Goal: Information Seeking & Learning: Learn about a topic

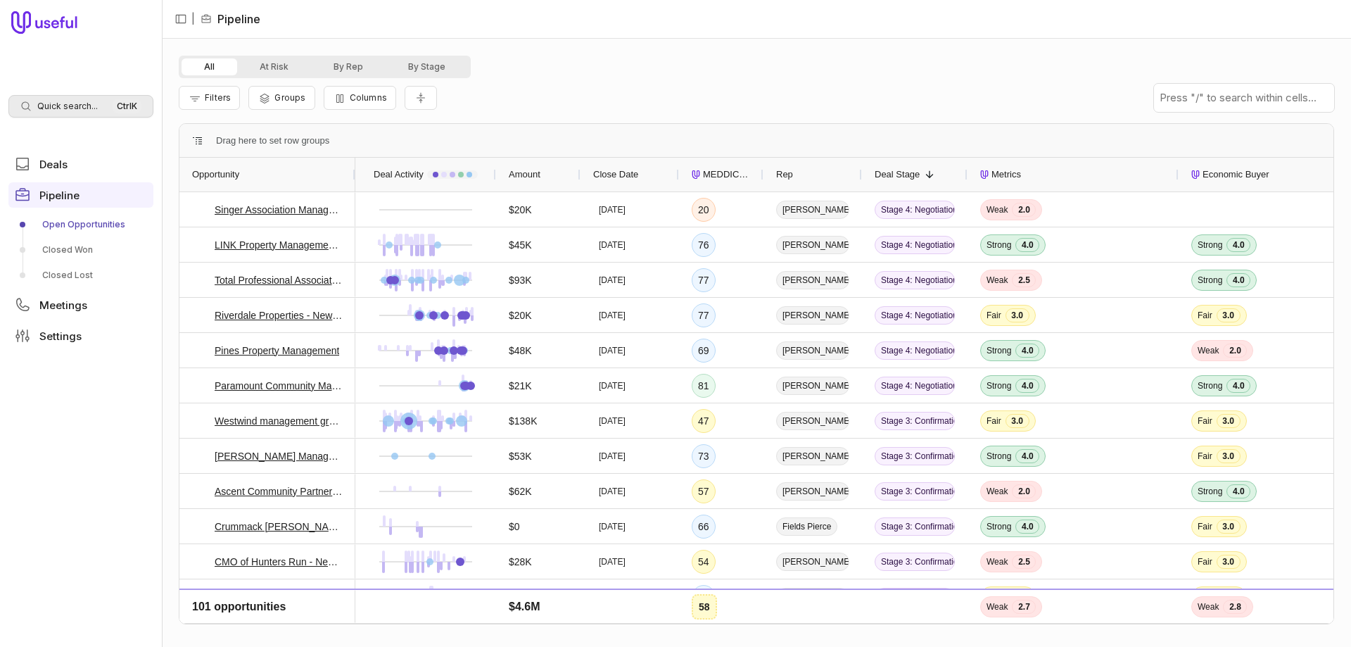
click at [49, 102] on span "Quick search..." at bounding box center [67, 106] width 61 height 11
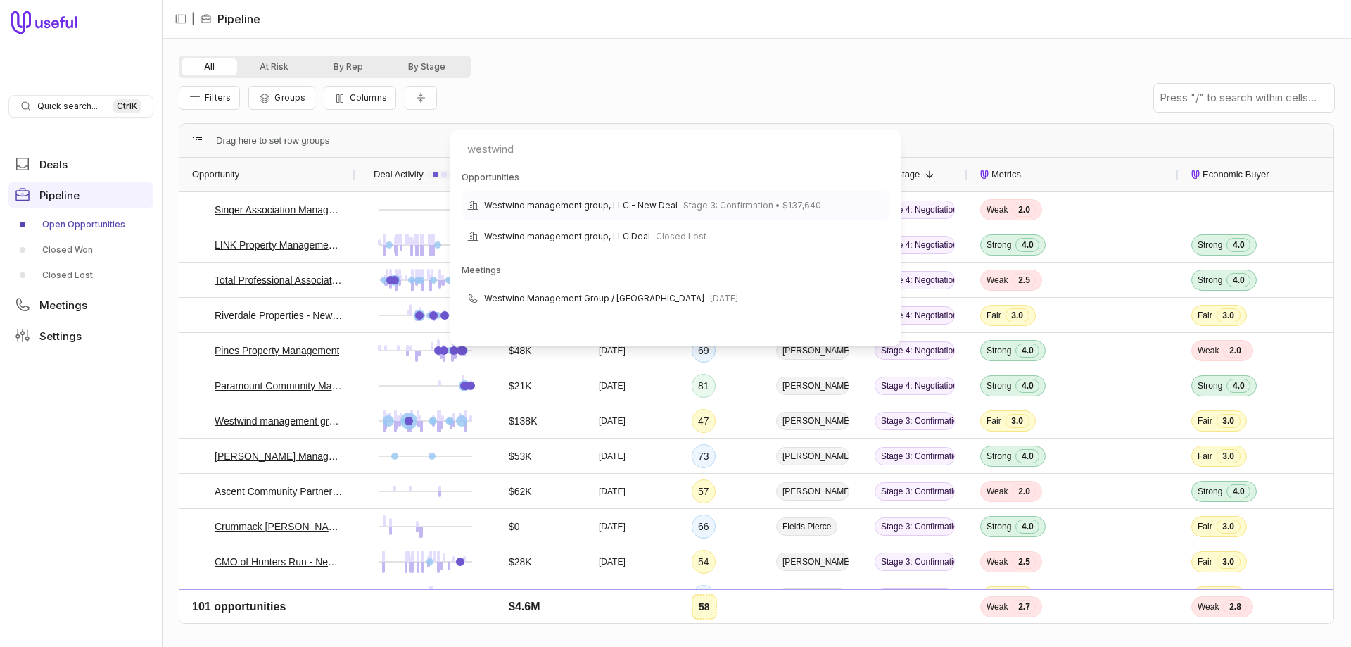
type input "westwind"
click at [529, 210] on span "Westwind management group, LLC - New Deal" at bounding box center [581, 205] width 194 height 17
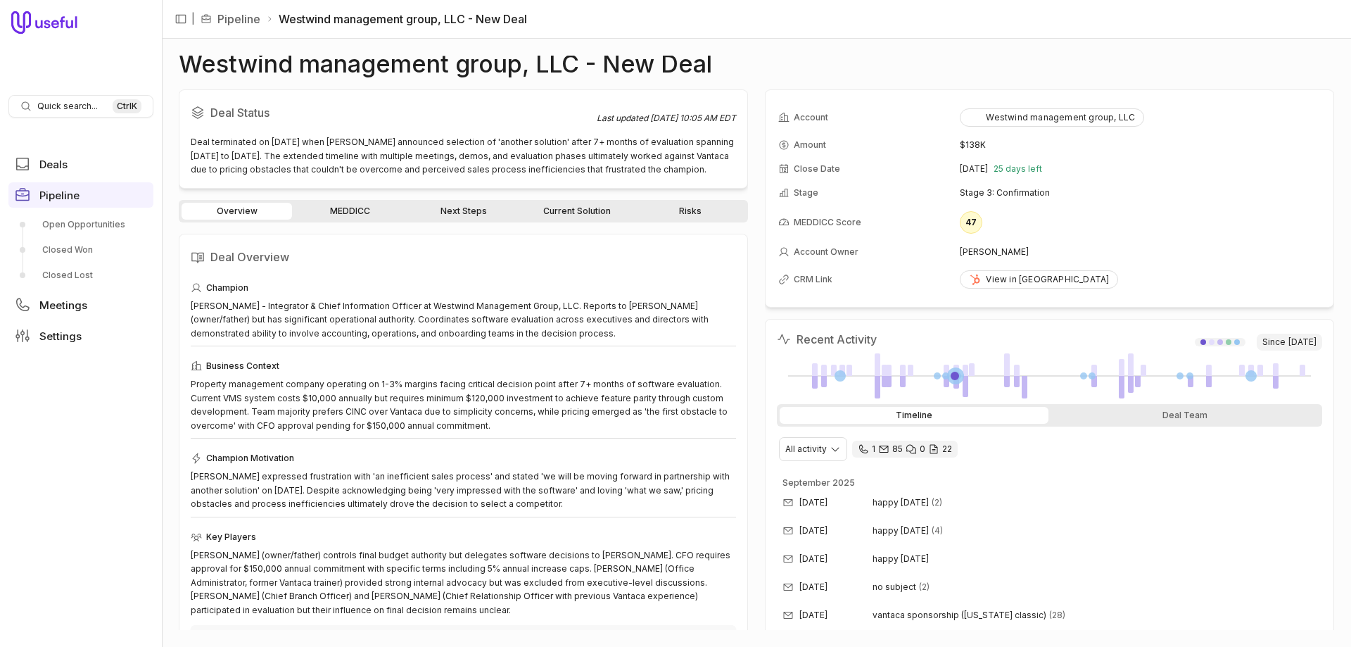
click at [893, 42] on div "Westwind management group, LLC - New Deal Deal Status Last updated [DATE] 10:05…" at bounding box center [756, 343] width 1189 height 608
click at [368, 216] on link "MEDDICC" at bounding box center [350, 211] width 110 height 17
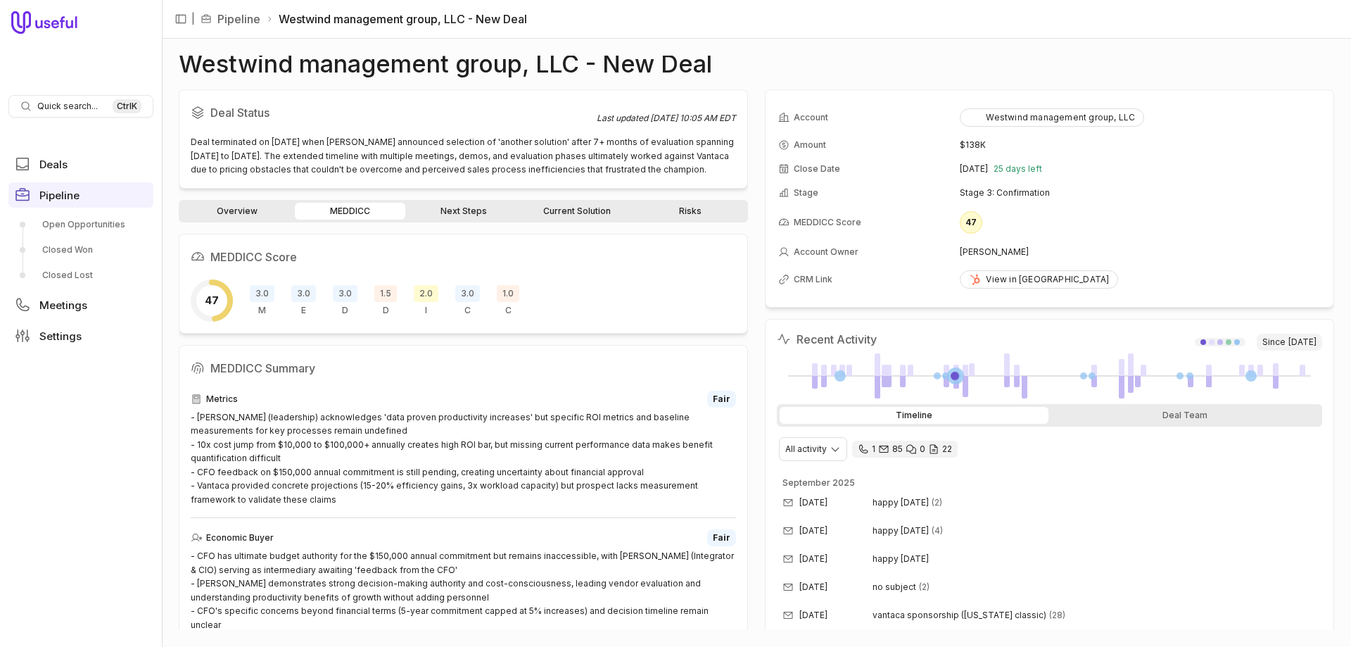
click at [687, 208] on link "Risks" at bounding box center [690, 211] width 110 height 17
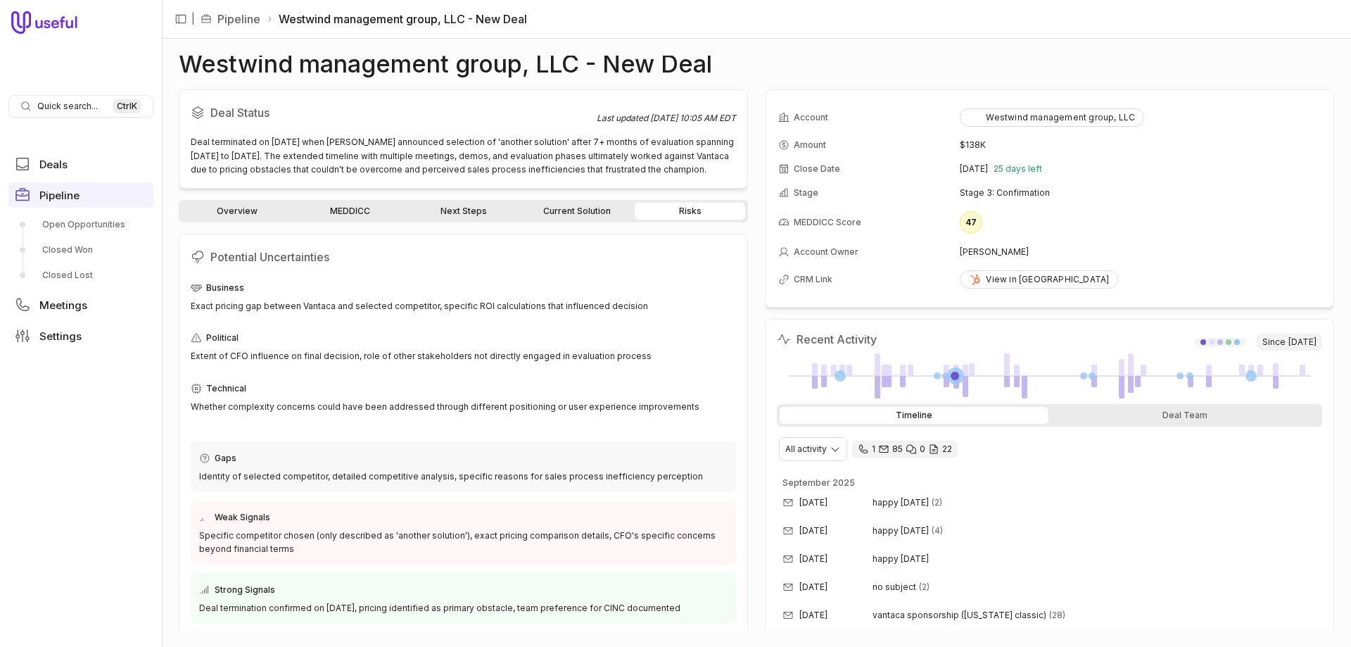
click at [576, 208] on link "Current Solution" at bounding box center [576, 211] width 110 height 17
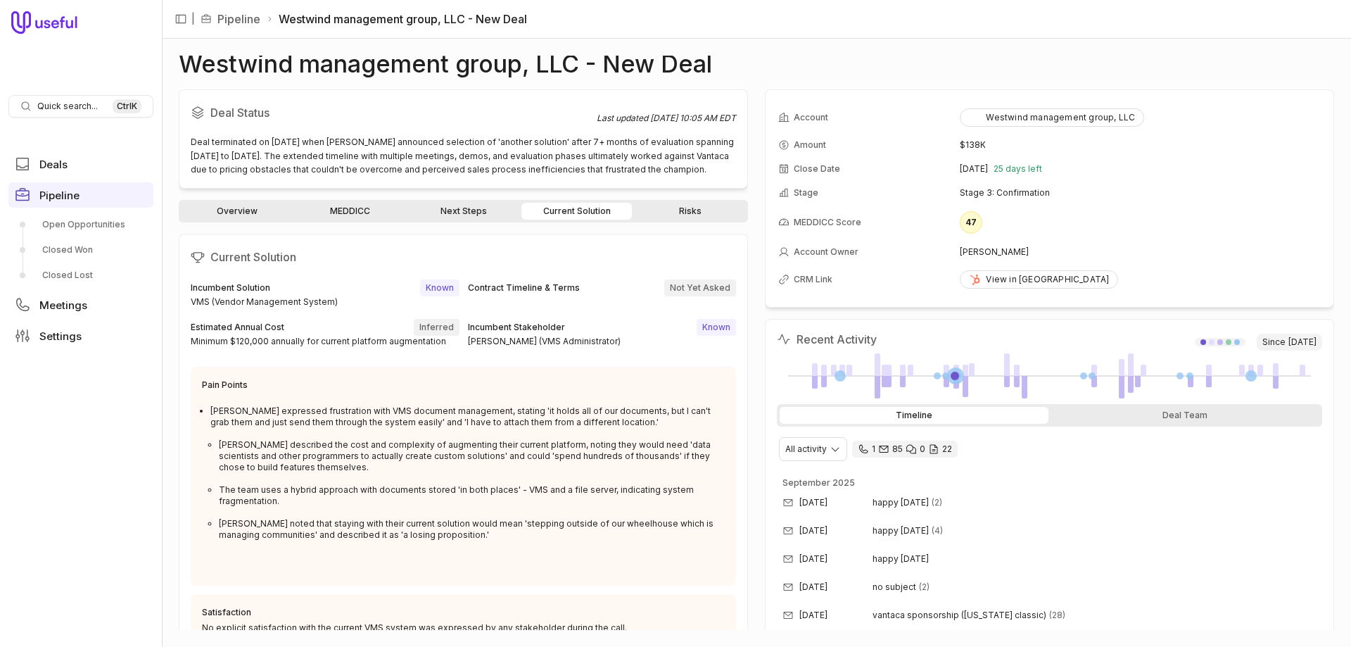
click at [484, 209] on link "Next Steps" at bounding box center [463, 211] width 110 height 17
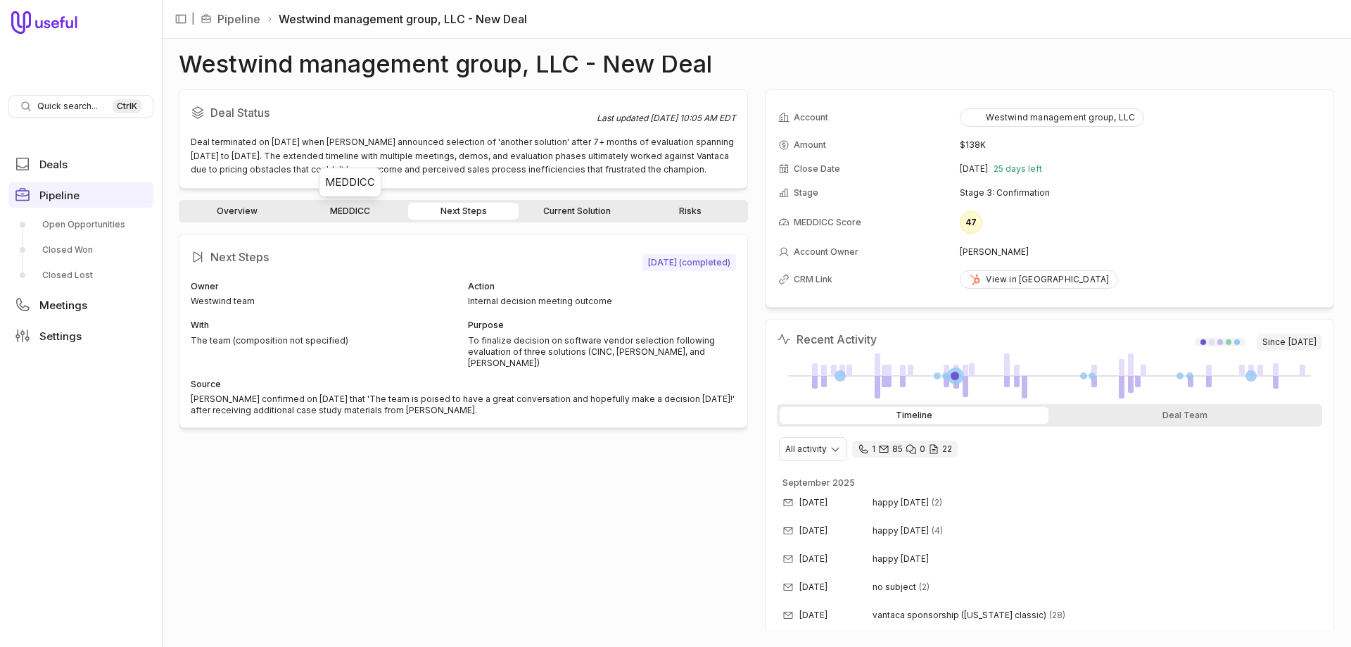
click at [354, 213] on link "MEDDICC" at bounding box center [350, 211] width 110 height 17
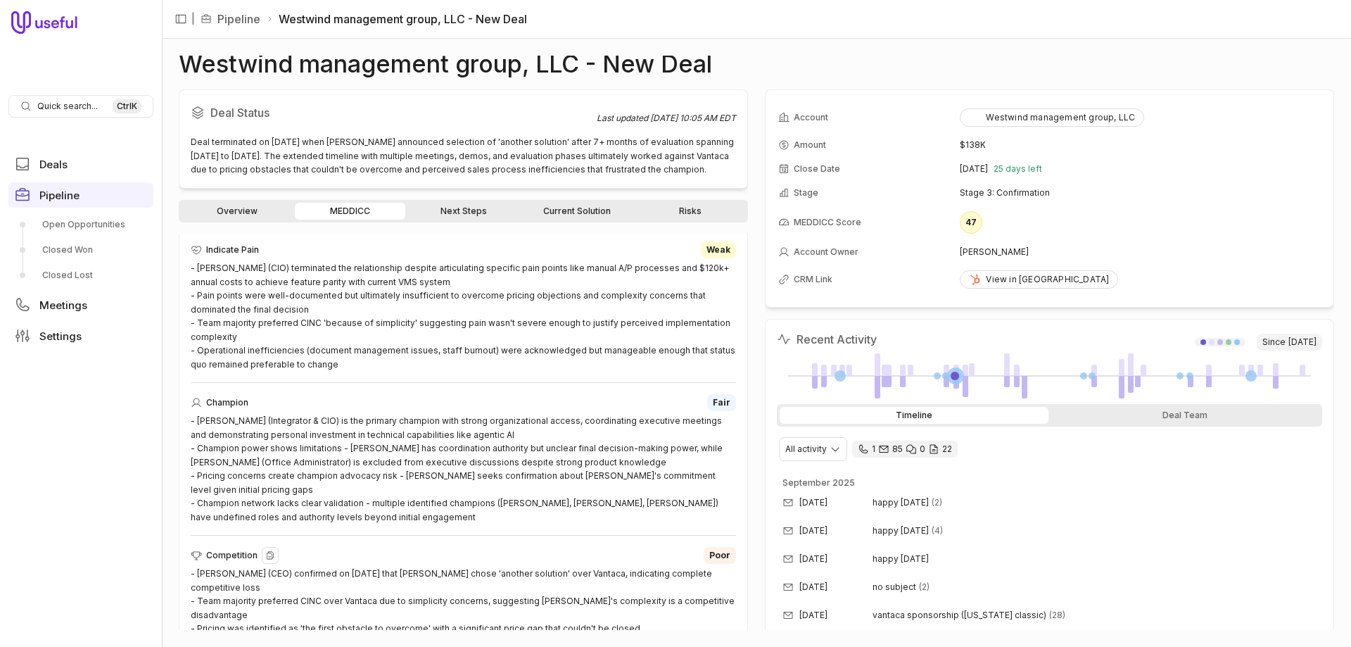
scroll to position [749, 0]
